Goal: Information Seeking & Learning: Learn about a topic

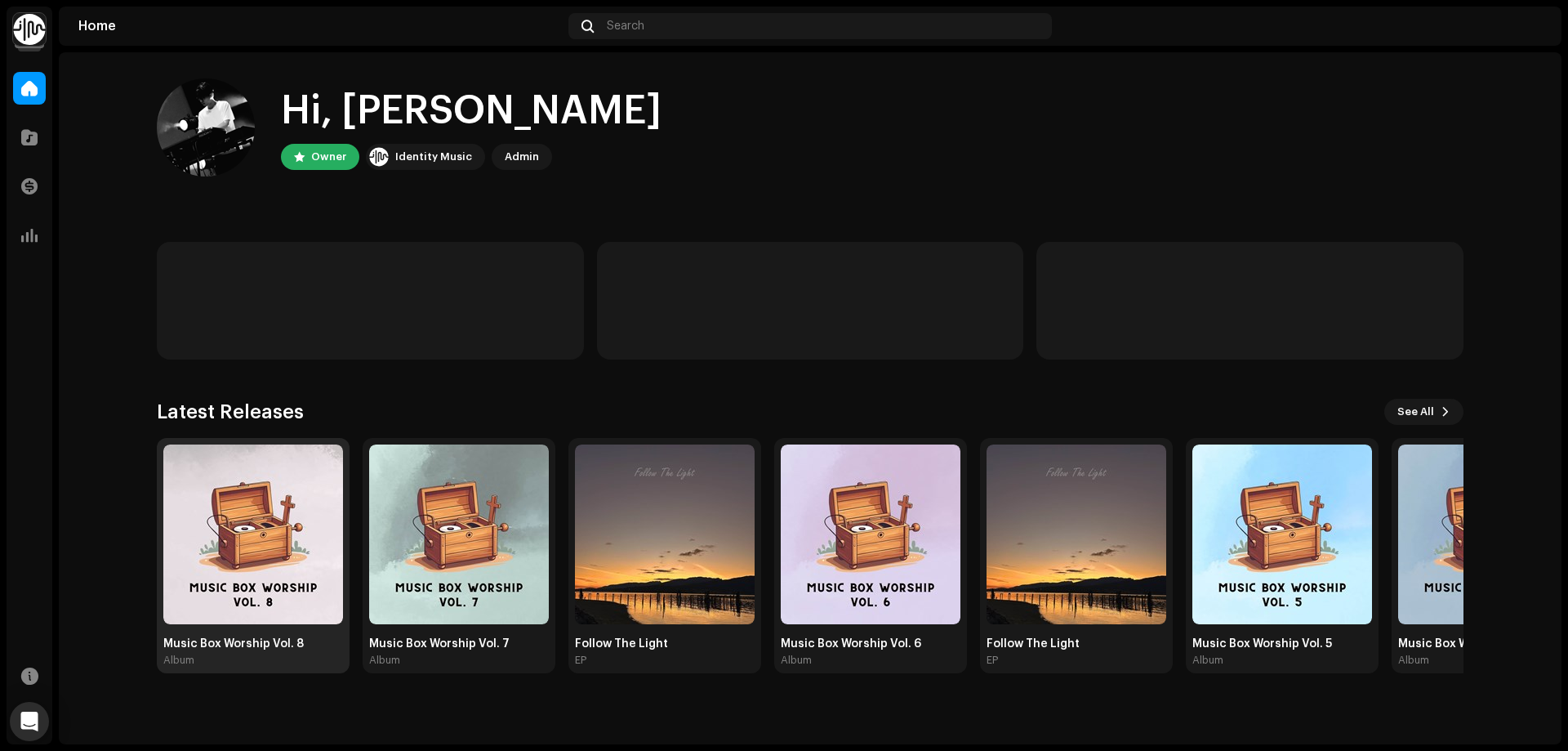
click at [285, 491] on img at bounding box center [253, 534] width 180 height 180
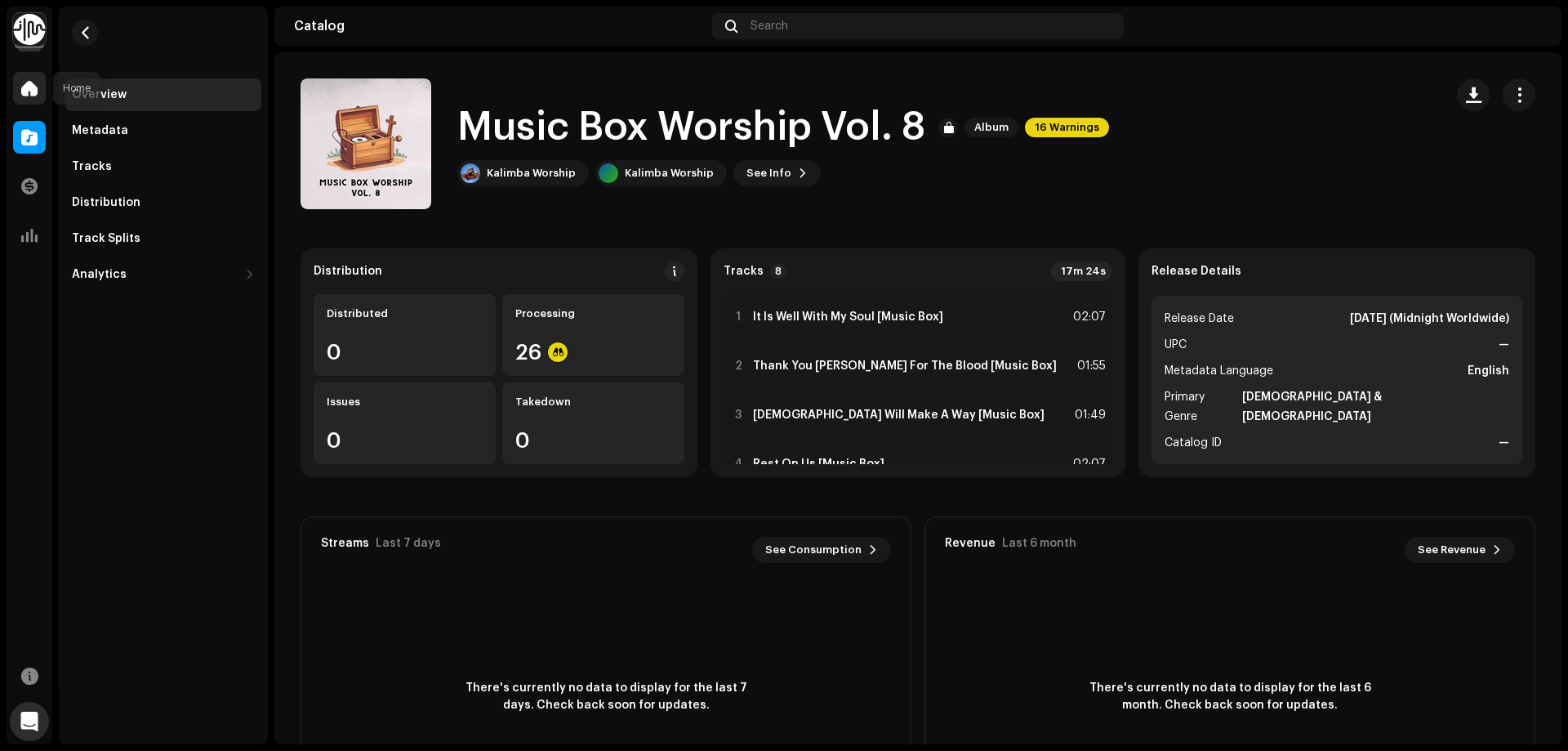
click at [30, 95] on span at bounding box center [30, 88] width 17 height 13
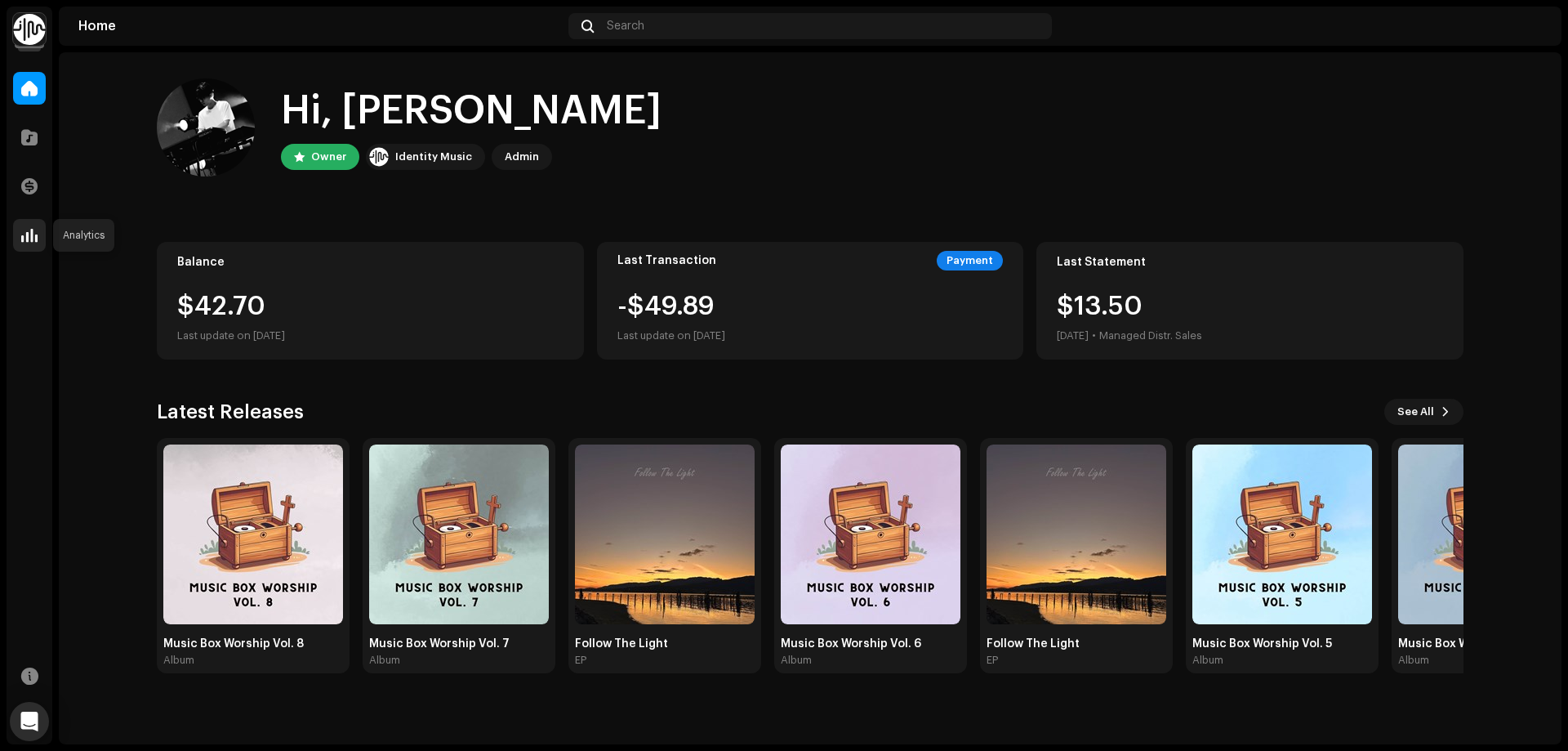
click at [29, 233] on span at bounding box center [30, 236] width 17 height 13
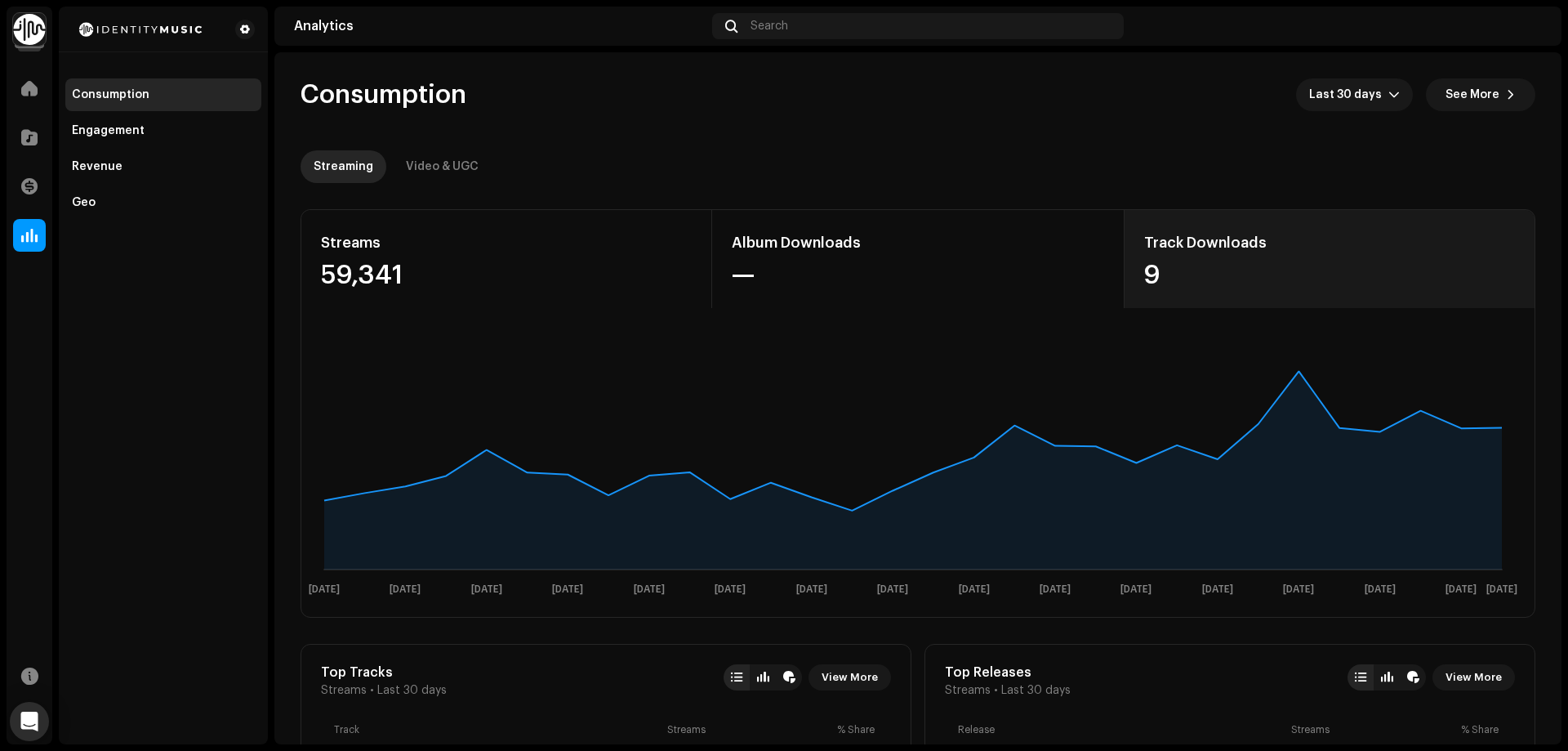
click at [1248, 266] on div "9" at bounding box center [1330, 275] width 371 height 26
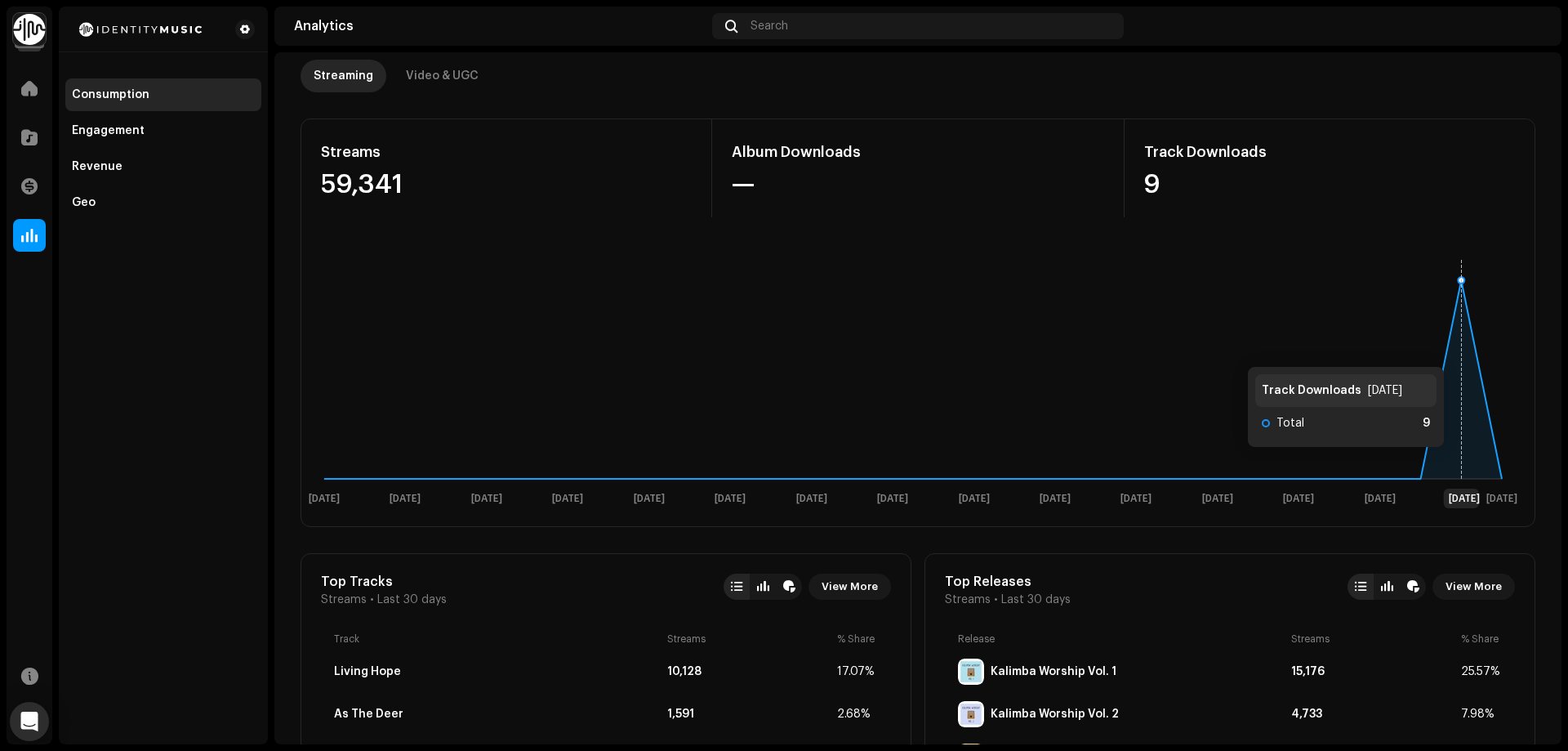
scroll to position [81, 0]
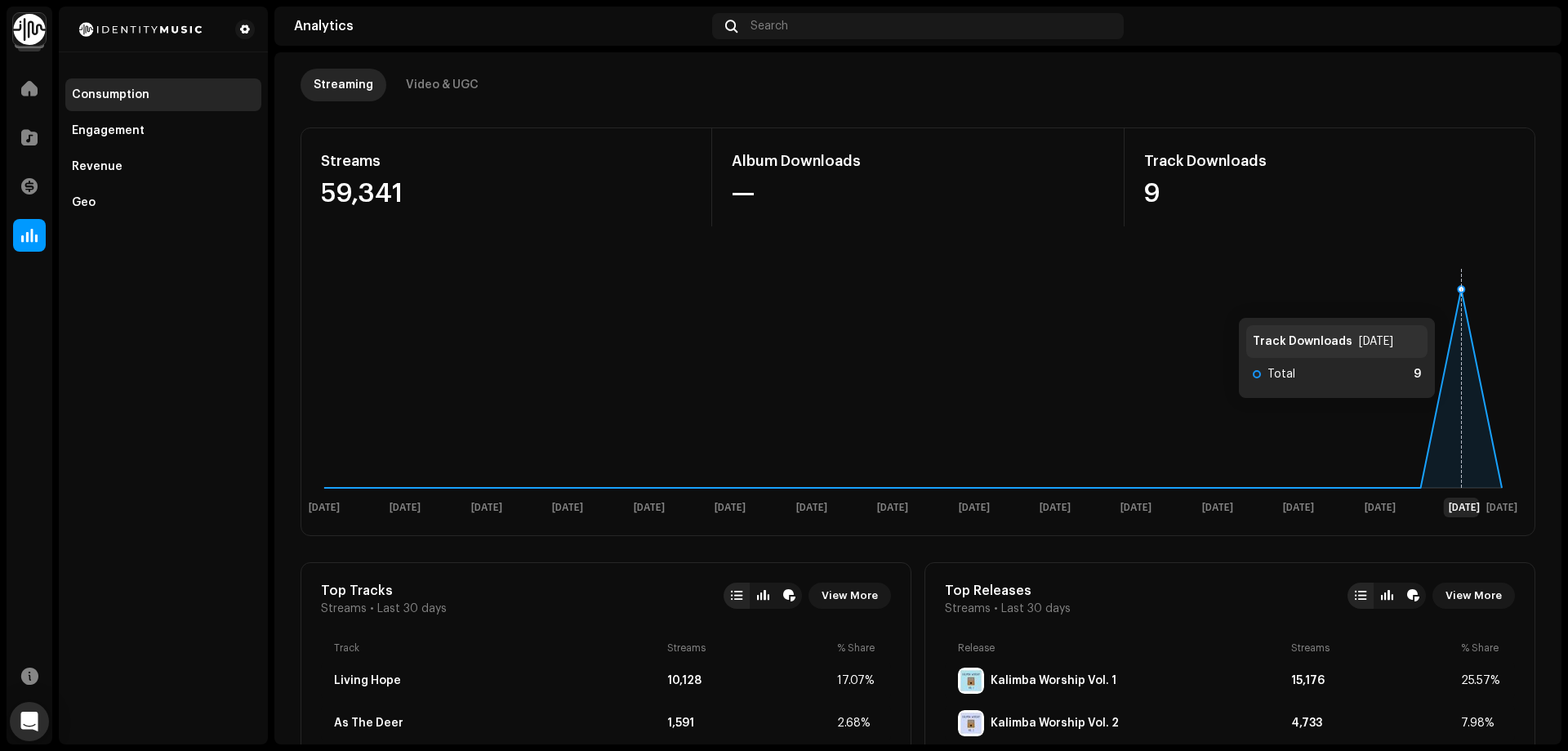
click at [1452, 302] on rect at bounding box center [912, 389] width 1211 height 261
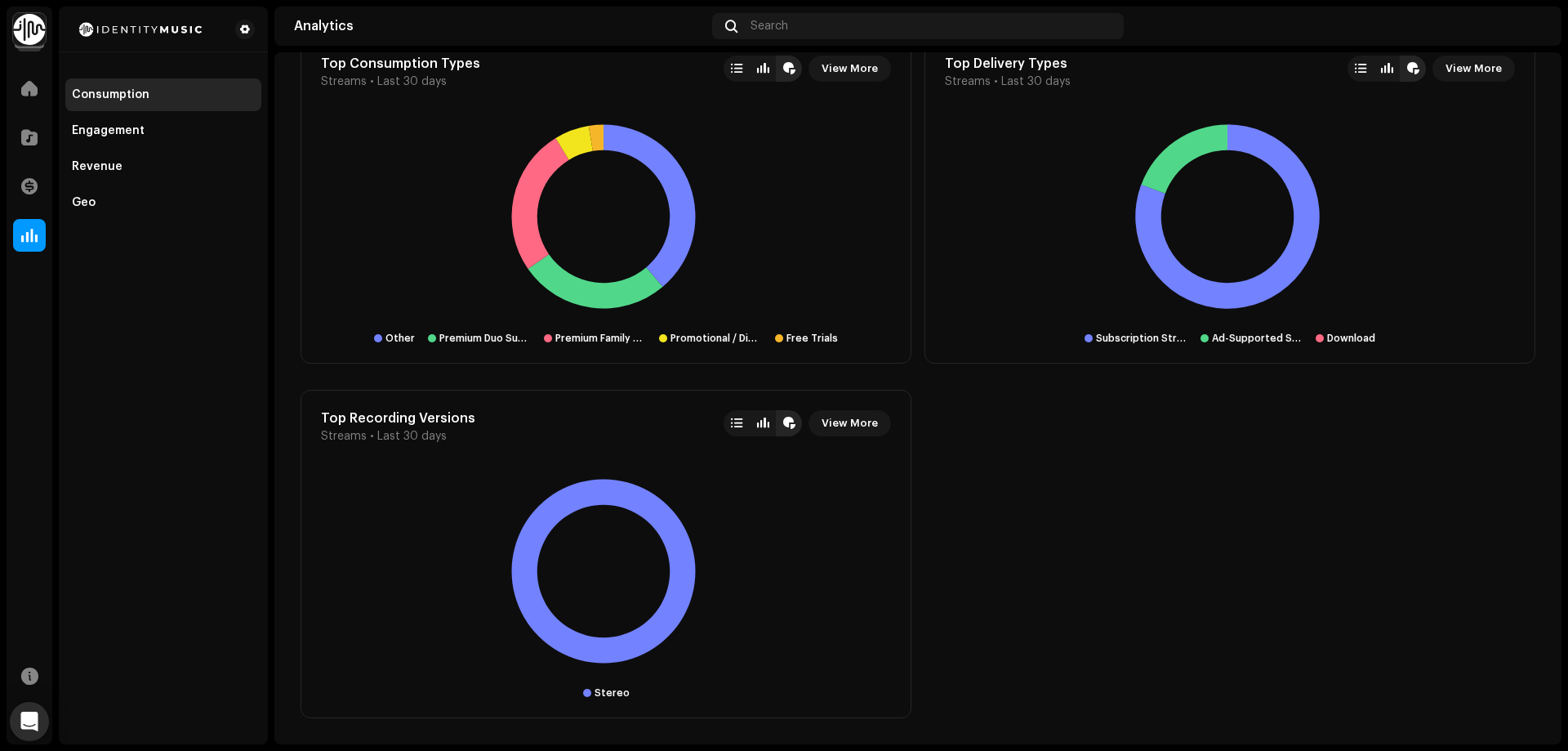
scroll to position [1945, 0]
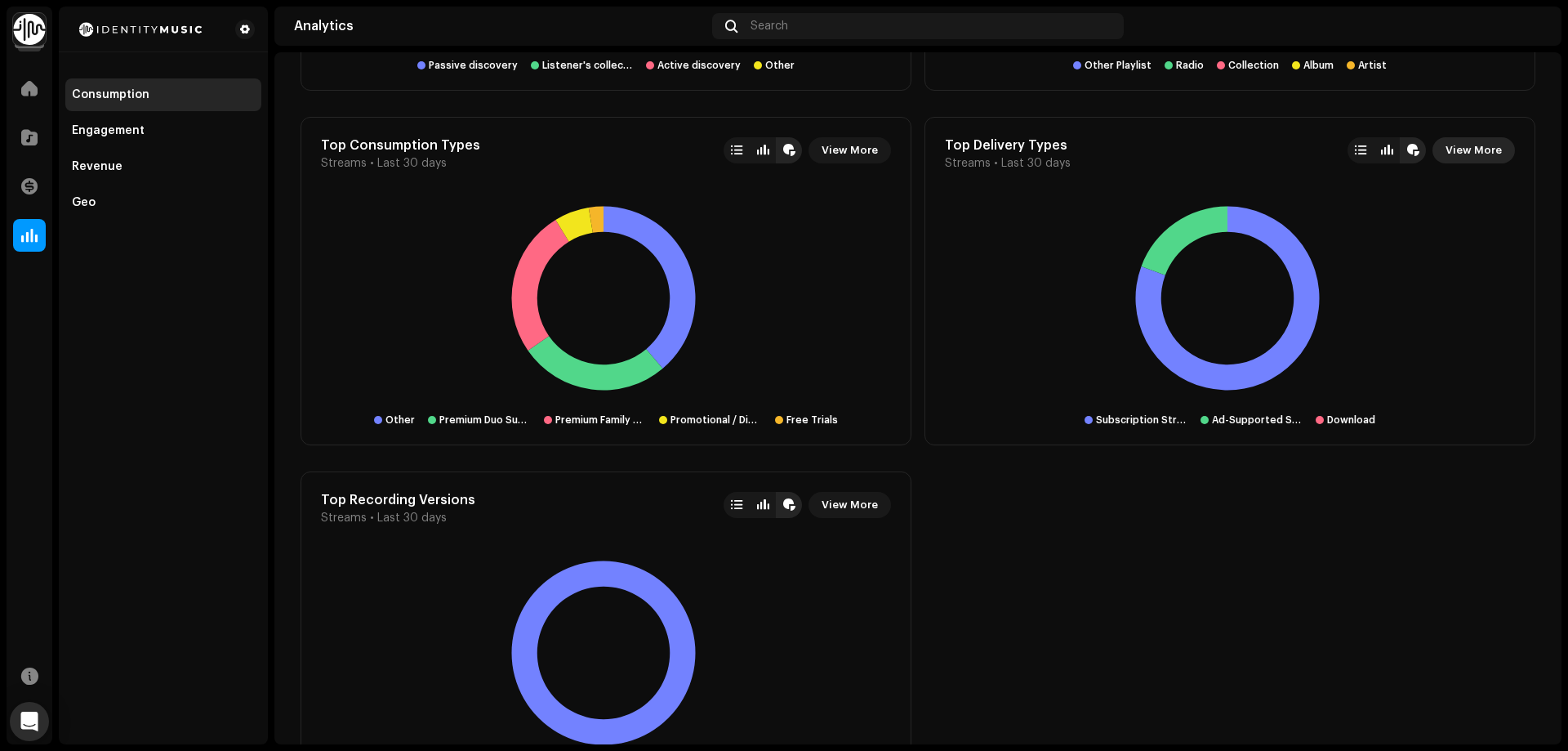
click at [1473, 140] on span "View More" at bounding box center [1473, 150] width 56 height 32
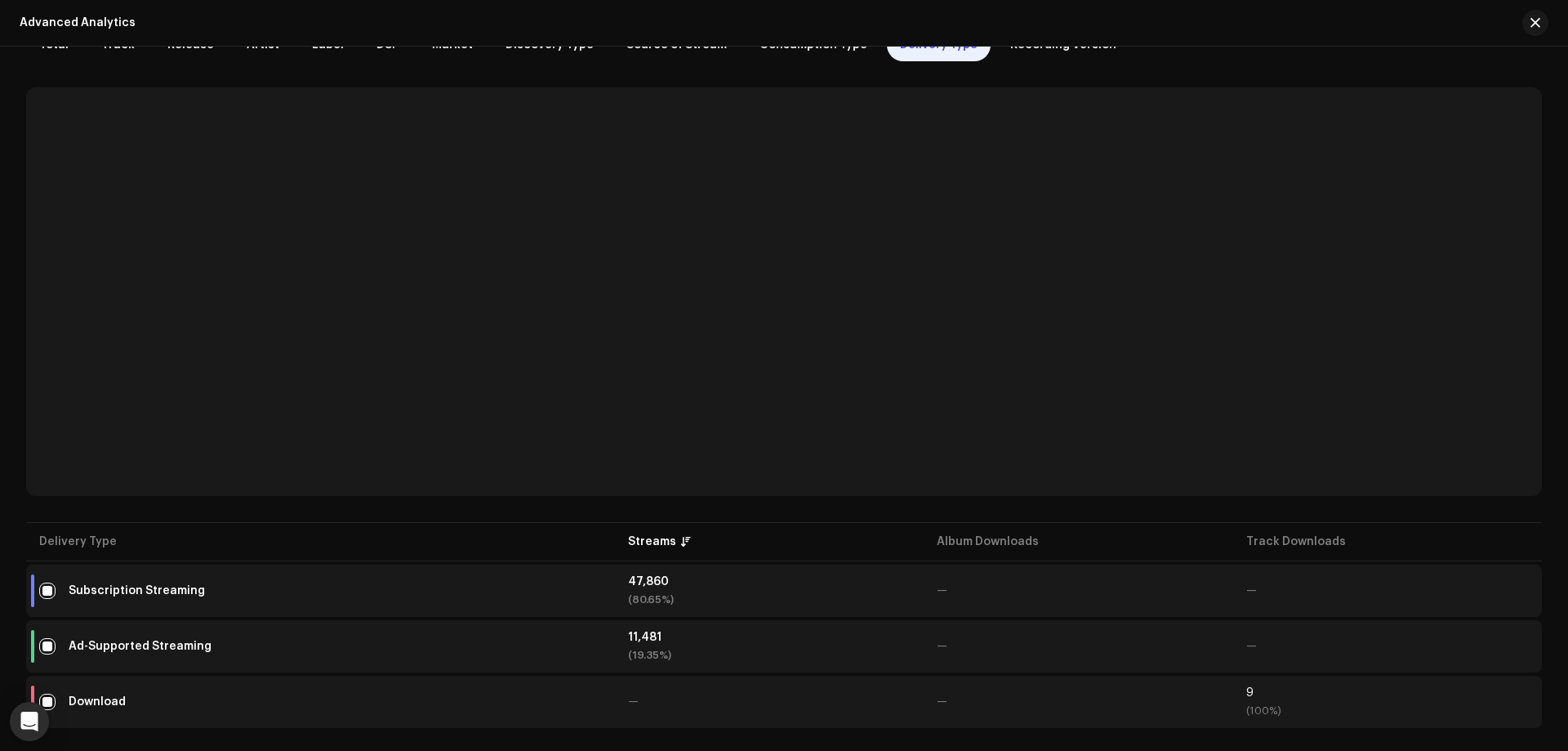
scroll to position [123, 0]
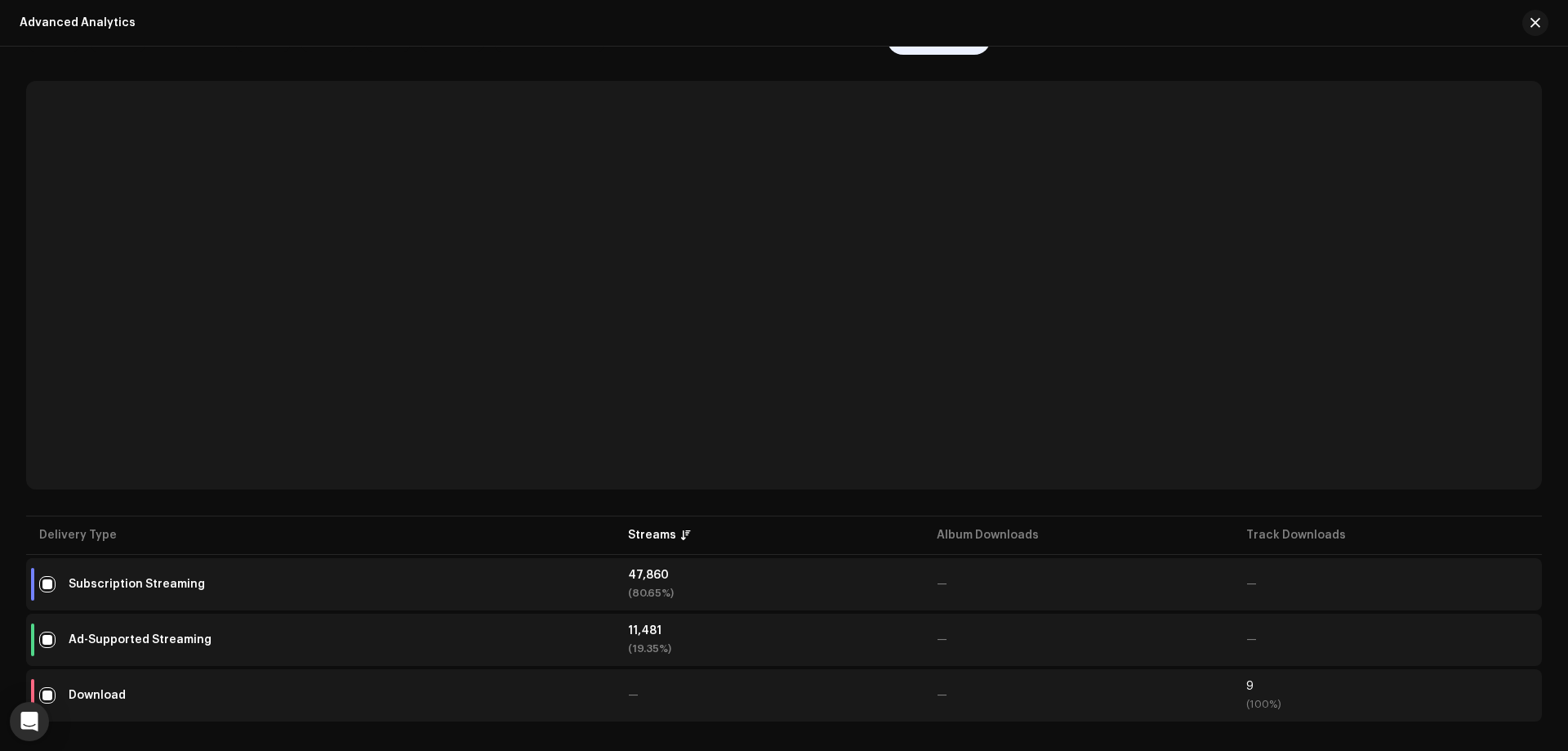
click at [93, 694] on div "Download" at bounding box center [97, 695] width 57 height 11
click at [108, 696] on div "Download" at bounding box center [97, 695] width 57 height 11
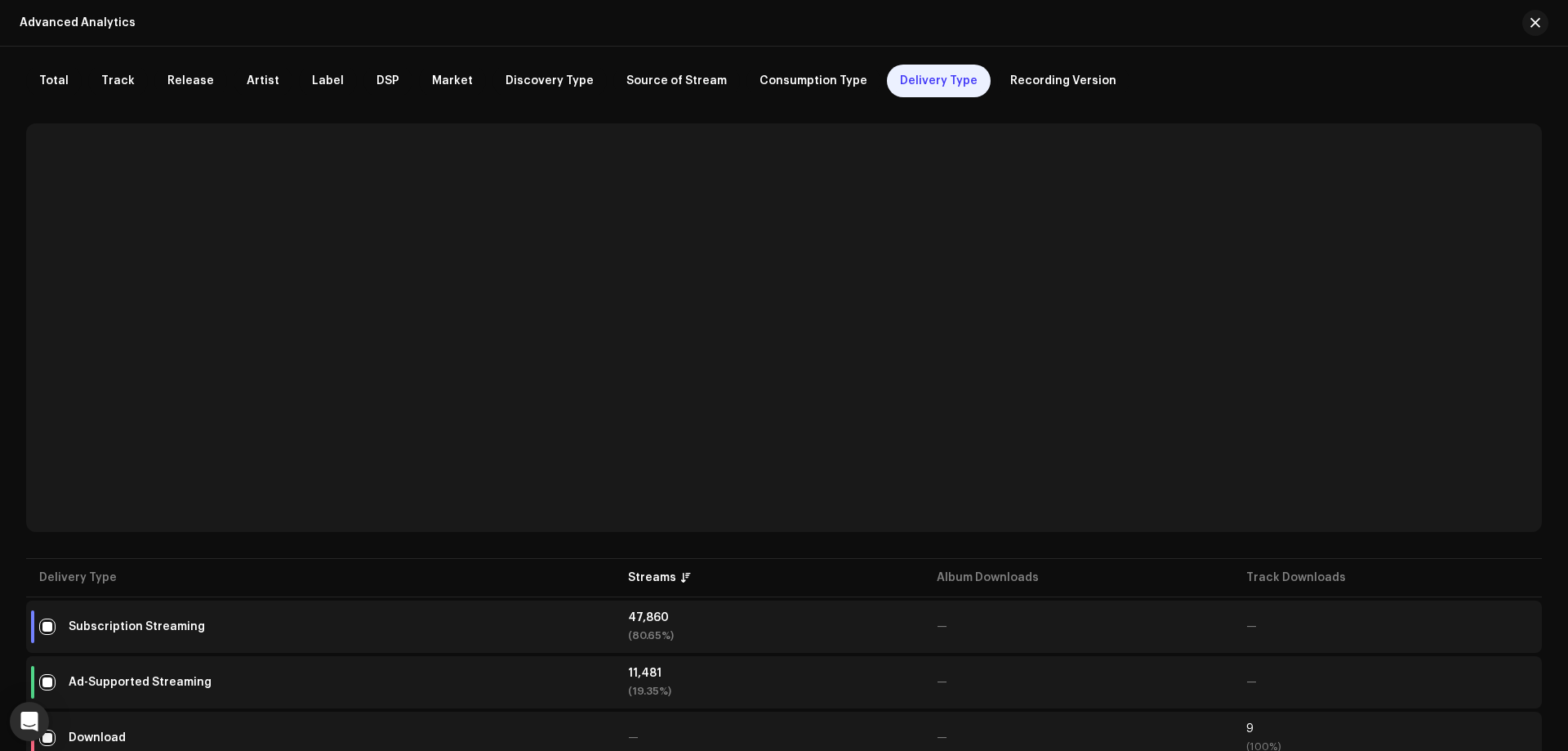
scroll to position [0, 0]
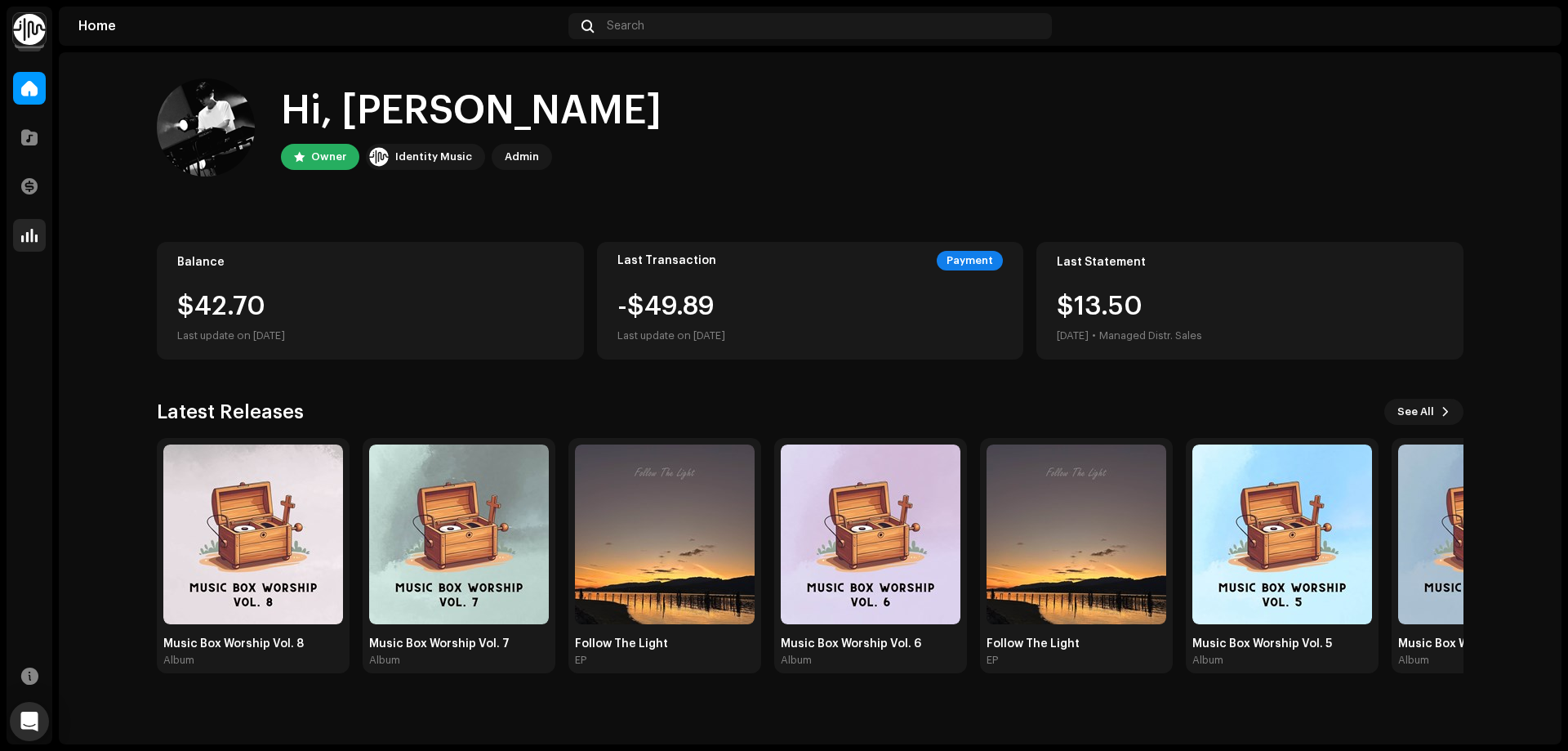
click at [34, 242] on span at bounding box center [30, 236] width 17 height 13
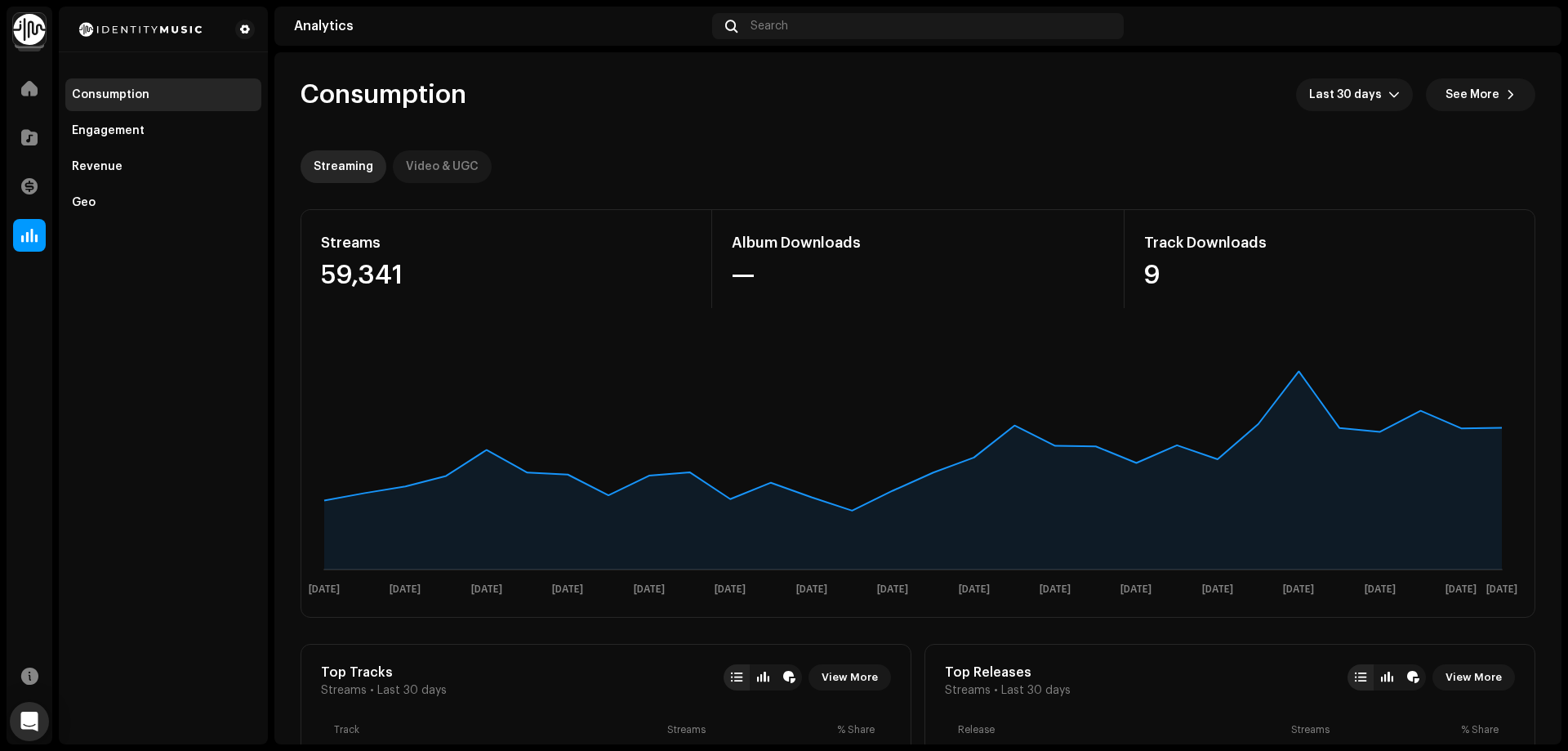
click at [451, 165] on div "Video & UGC" at bounding box center [442, 166] width 73 height 32
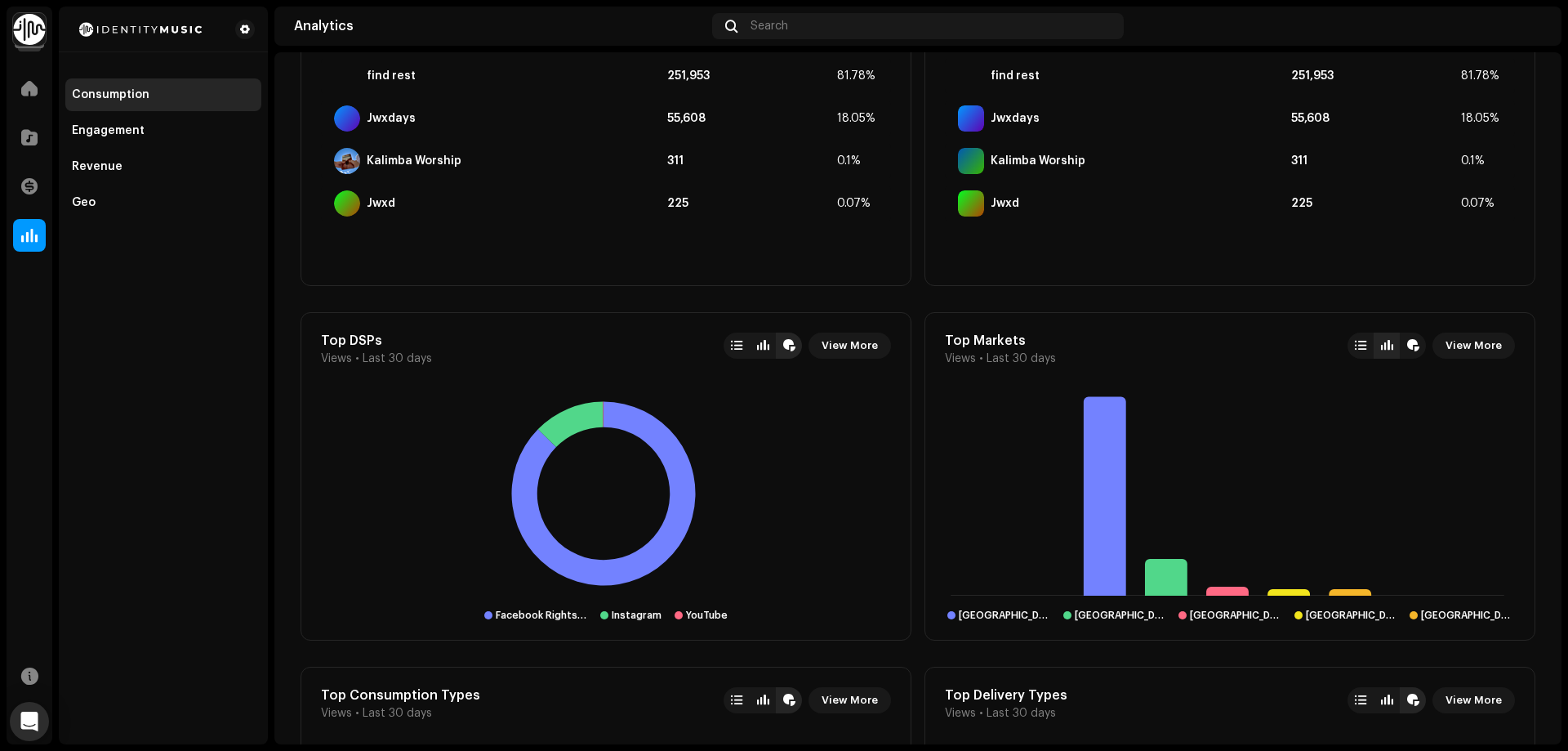
scroll to position [1019, 0]
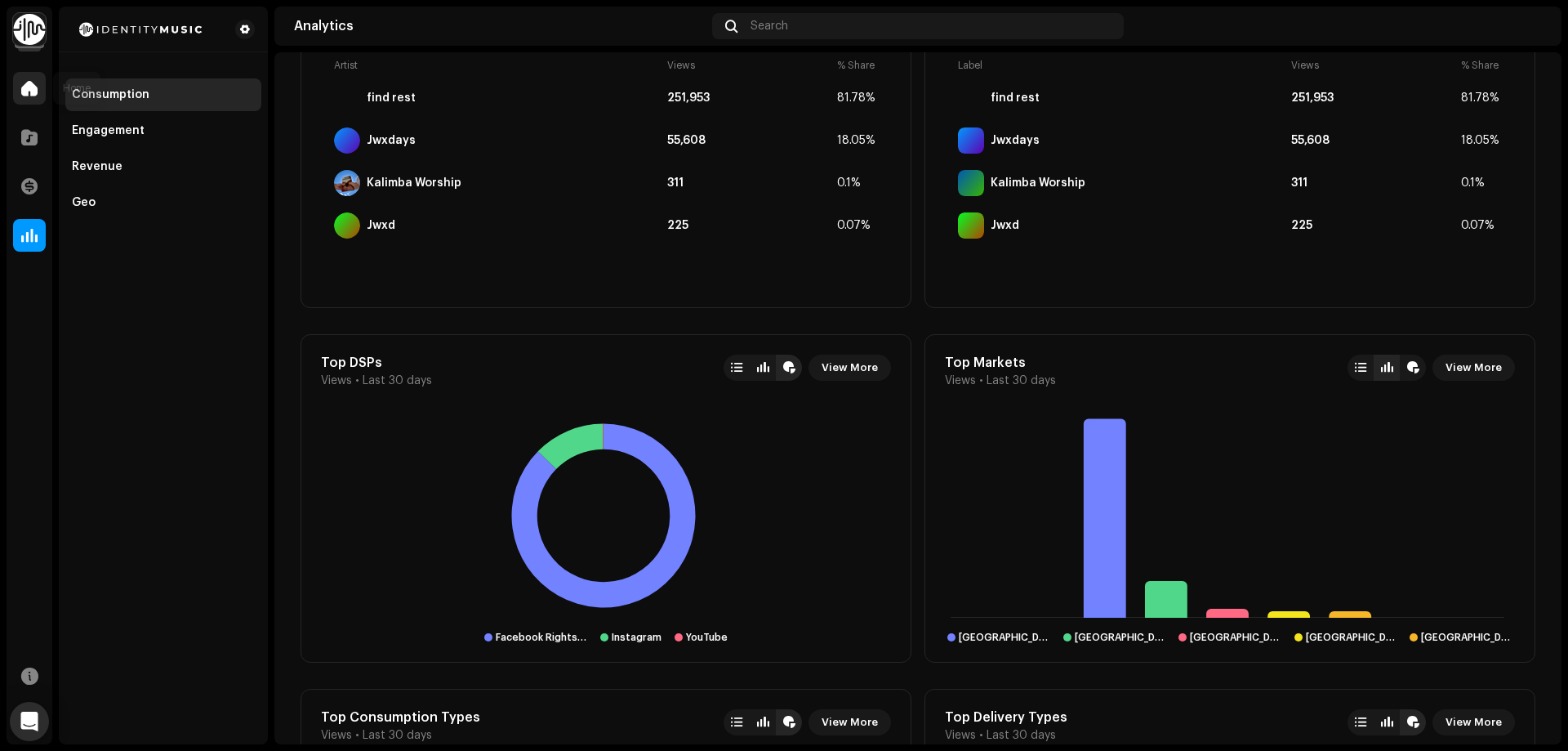
click at [39, 86] on div at bounding box center [29, 88] width 32 height 32
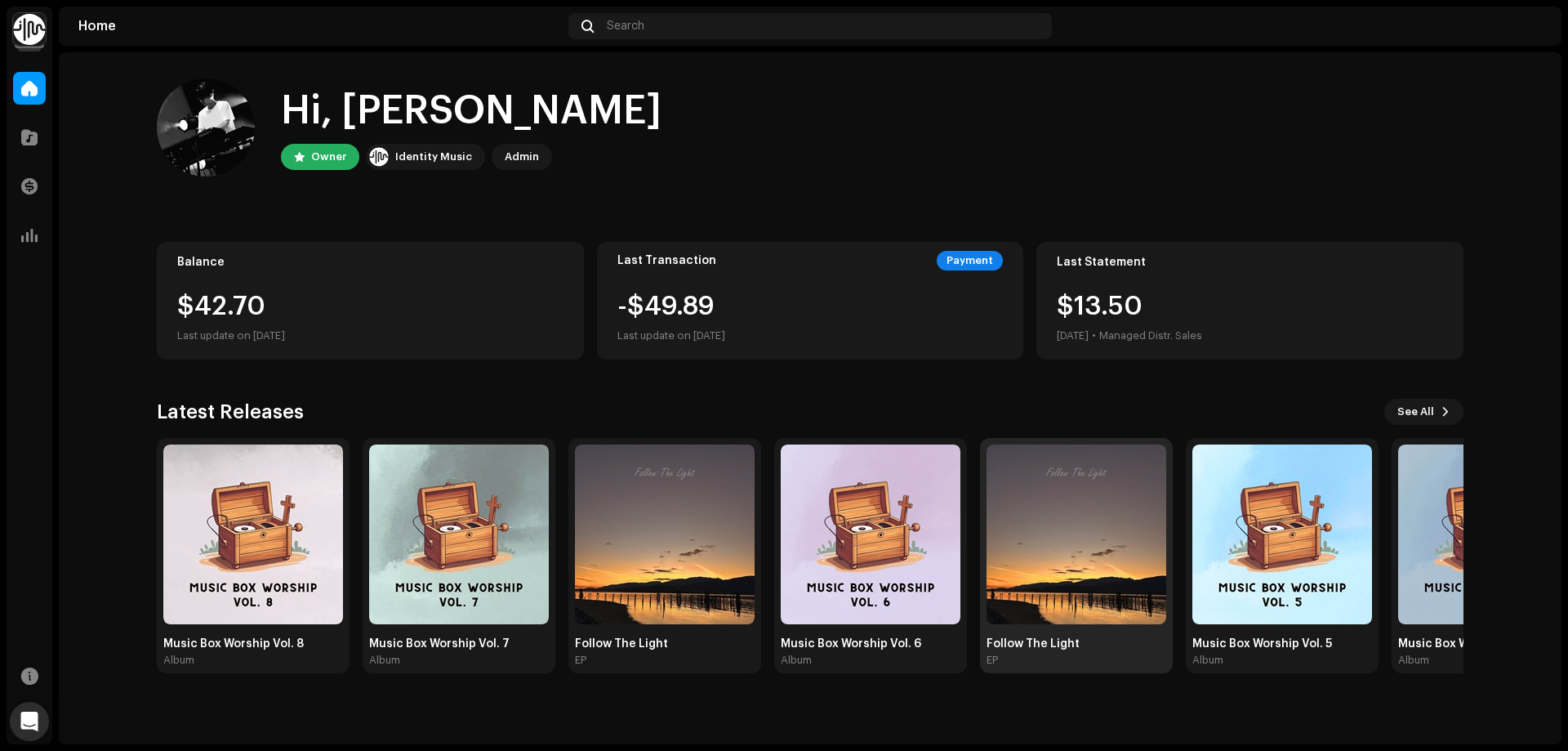
click at [1079, 519] on img at bounding box center [1076, 534] width 180 height 180
